Goal: Find specific page/section: Find specific page/section

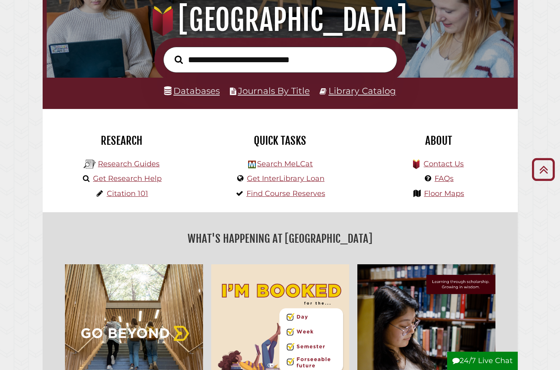
scroll to position [29, 0]
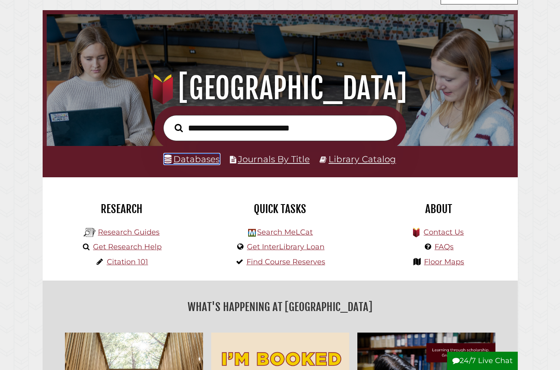
click at [198, 160] on link "Databases" at bounding box center [192, 159] width 56 height 11
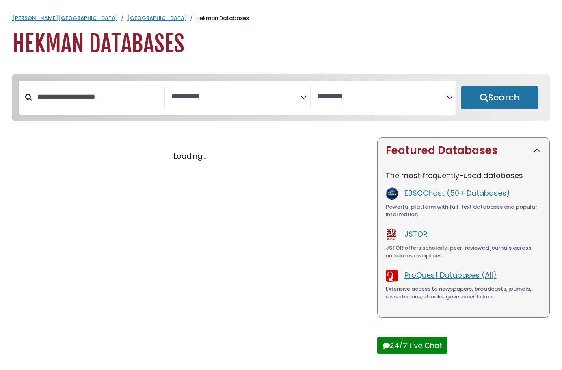
select select "Database Subject Filter"
select select "Database Vendors Filter"
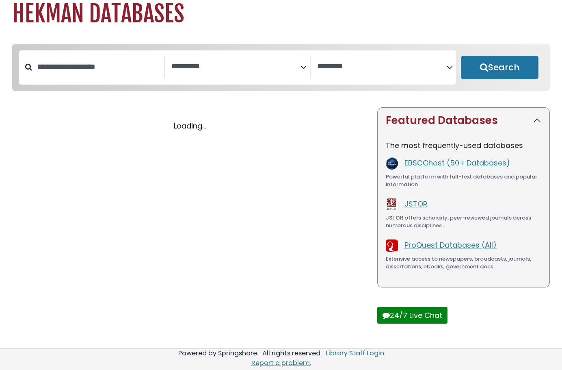
select select "Database Subject Filter"
select select "Database Vendors Filter"
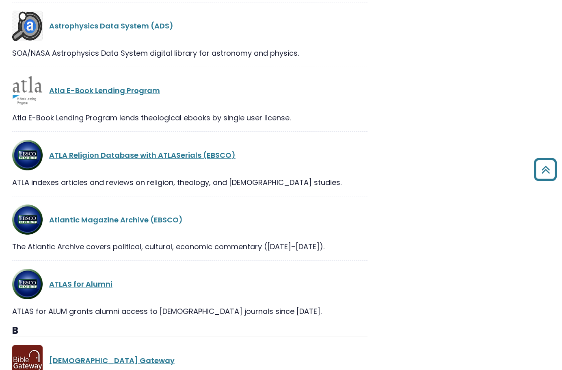
scroll to position [2227, 0]
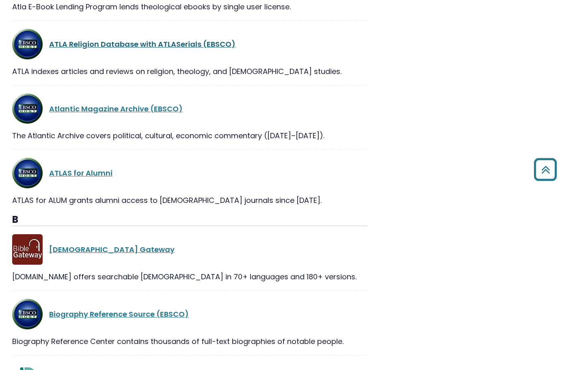
click at [170, 45] on link "ATLA Religion Database with ATLASerials (EBSCO)" at bounding box center [142, 44] width 187 height 10
